Goal: Task Accomplishment & Management: Manage account settings

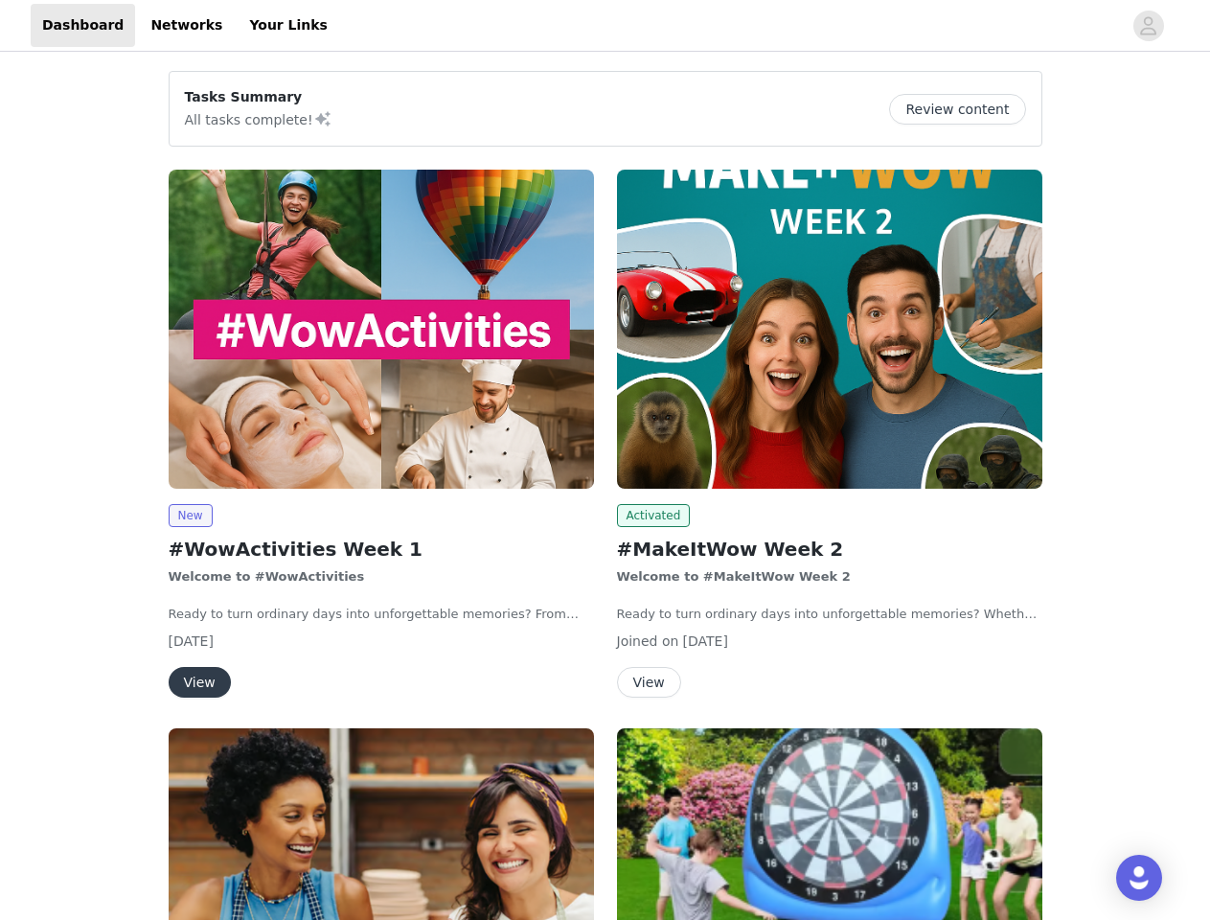
click at [605, 460] on div "Activated #MakeItWow Week 2 Welcome to #MakeItWow Week 2 Ready to turn ordinary…" at bounding box center [829, 437] width 448 height 558
click at [604, 26] on div at bounding box center [730, 25] width 783 height 43
click at [1149, 26] on icon "avatar" at bounding box center [1148, 26] width 18 height 31
click at [190, 515] on body "Dashboard Networks Your Links Tasks Summary All tasks complete! Review content …" at bounding box center [605, 460] width 1210 height 920
